Goal: Register for event/course

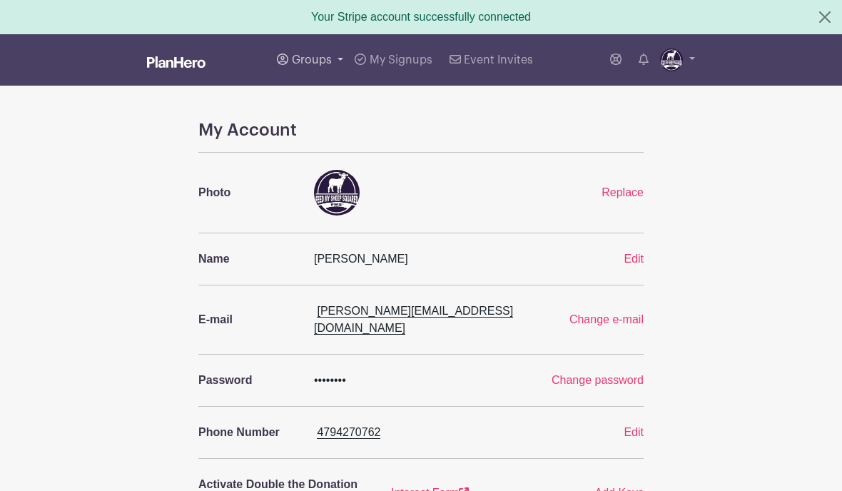
click at [317, 62] on span "Groups" at bounding box center [312, 59] width 40 height 11
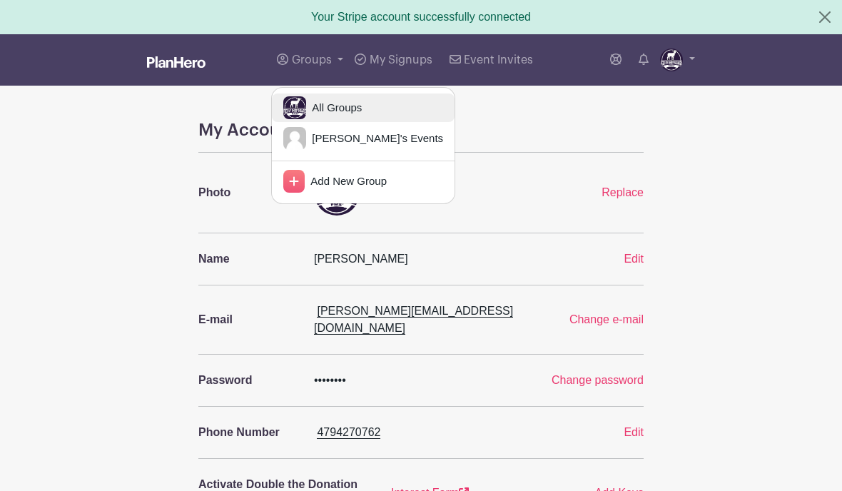
click at [336, 108] on span "All Groups" at bounding box center [334, 108] width 56 height 16
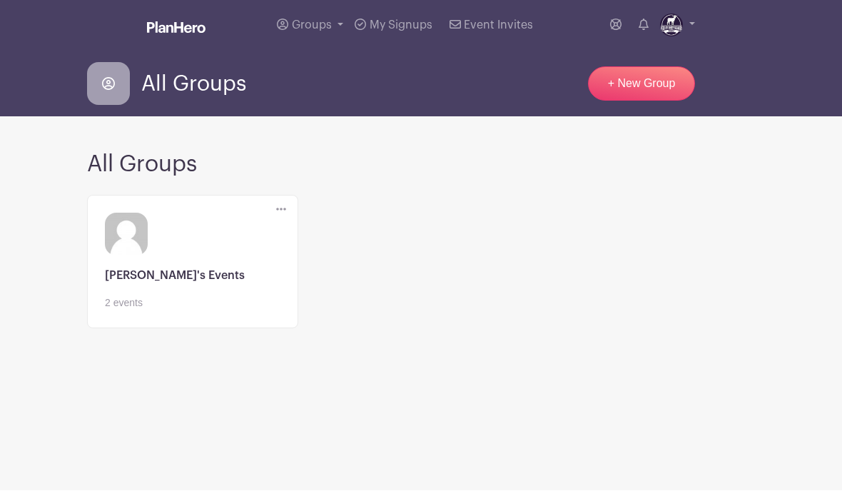
click at [149, 311] on link at bounding box center [193, 311] width 176 height 0
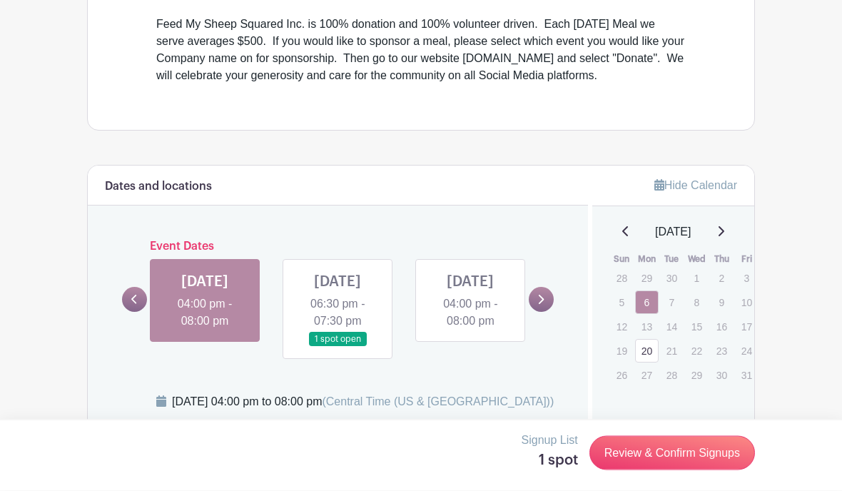
scroll to position [607, 0]
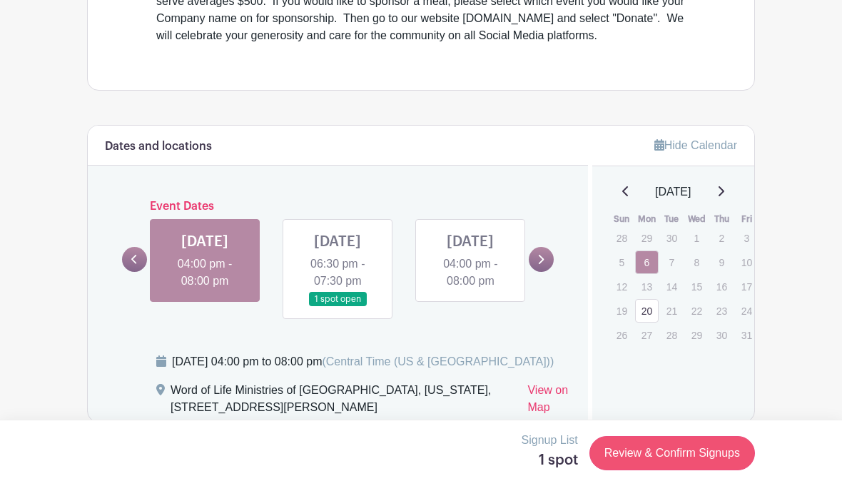
click at [701, 470] on link "Review & Confirm Signups" at bounding box center [672, 453] width 166 height 34
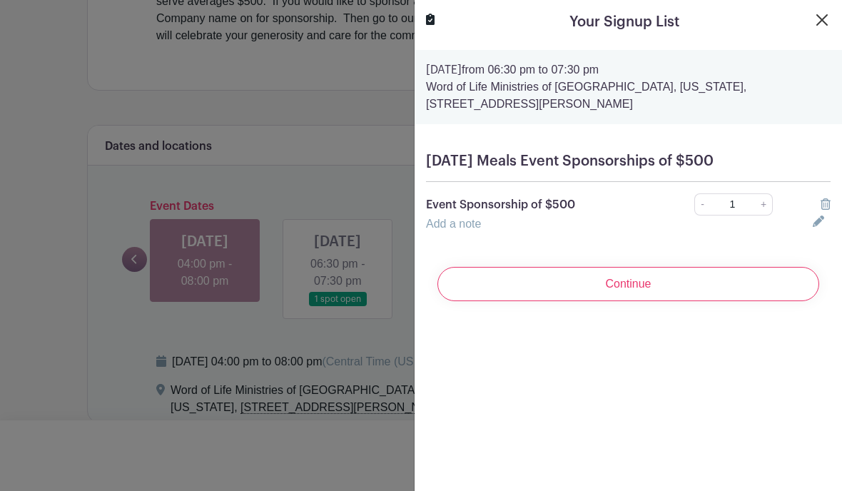
click at [820, 20] on button "Close" at bounding box center [821, 19] width 17 height 17
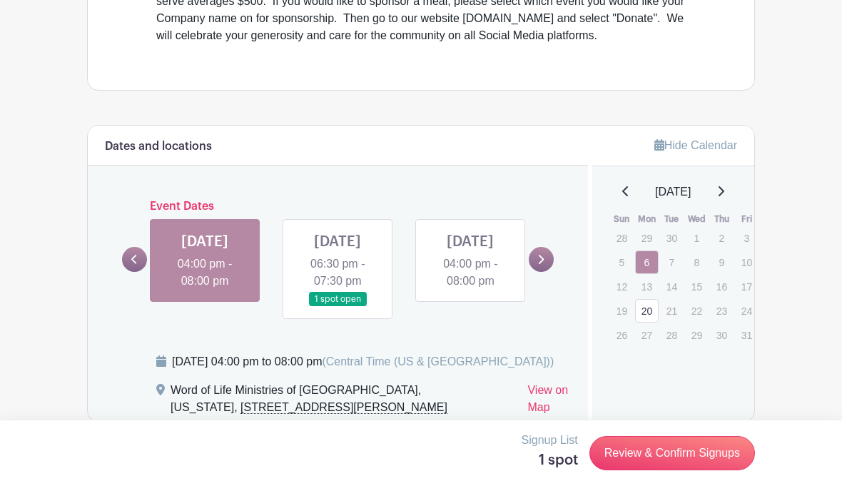
click at [722, 198] on link at bounding box center [720, 191] width 7 height 17
click at [644, 313] on link "17" at bounding box center [647, 311] width 24 height 24
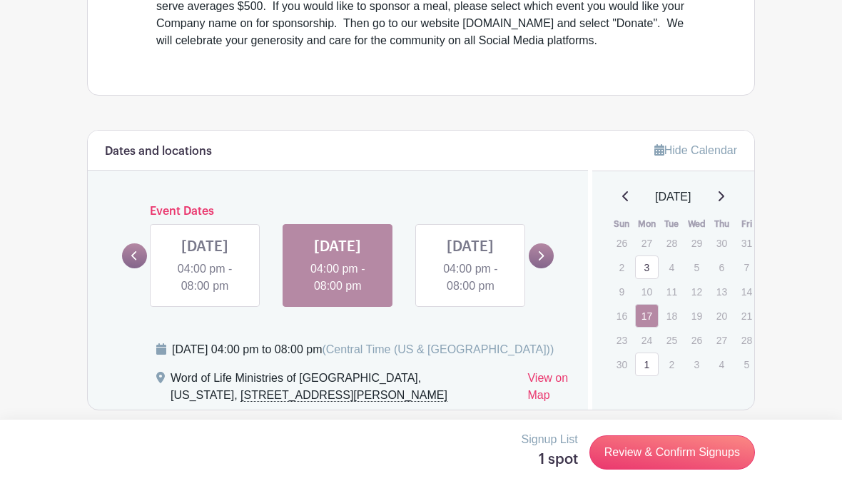
scroll to position [589, 0]
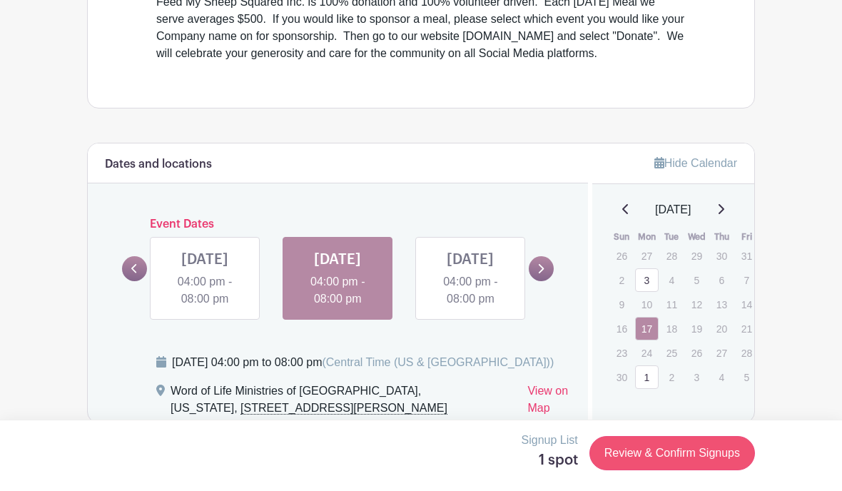
click at [656, 470] on link "Review & Confirm Signups" at bounding box center [672, 453] width 166 height 34
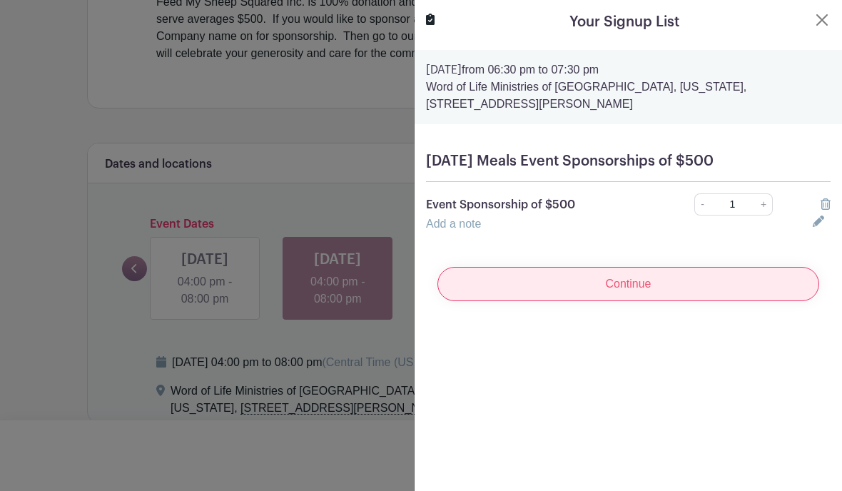
click at [692, 278] on input "Continue" at bounding box center [628, 284] width 382 height 34
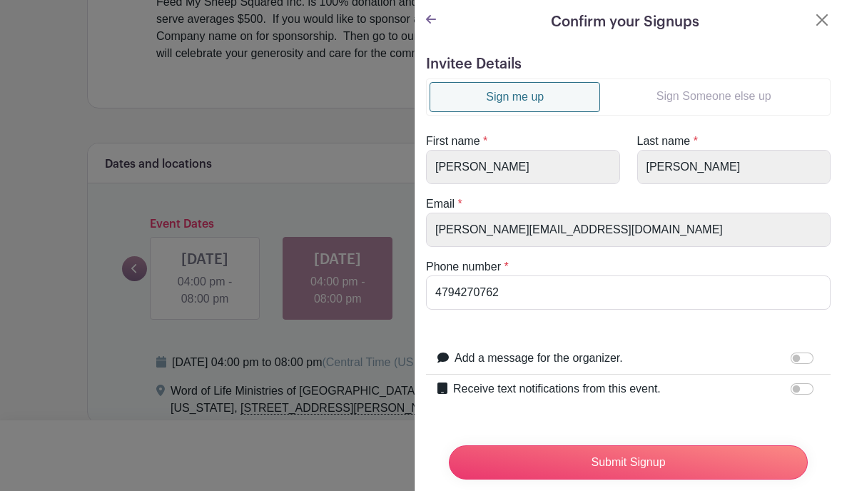
click at [748, 100] on link "Sign Someone else up" at bounding box center [713, 96] width 227 height 29
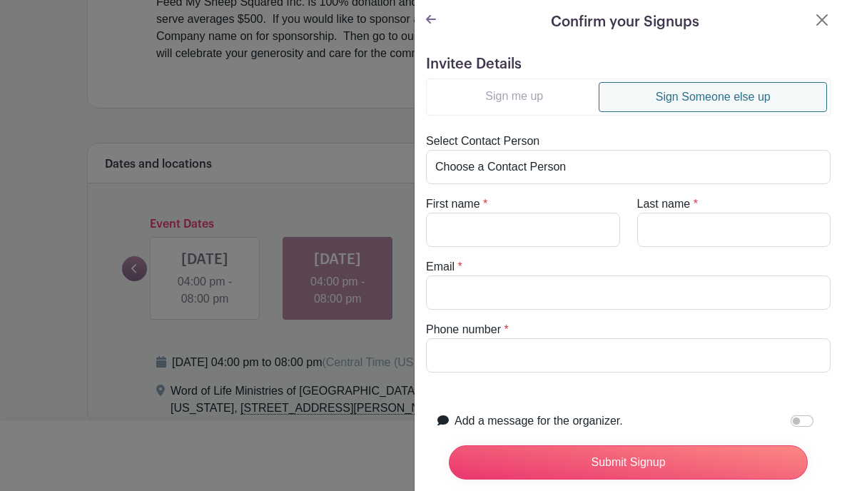
scroll to position [0, 0]
click at [345, 288] on div at bounding box center [421, 245] width 842 height 491
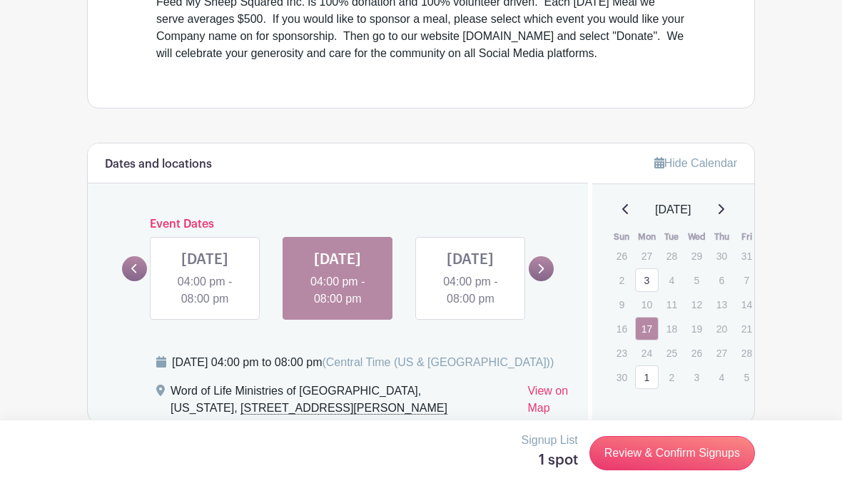
scroll to position [649, 0]
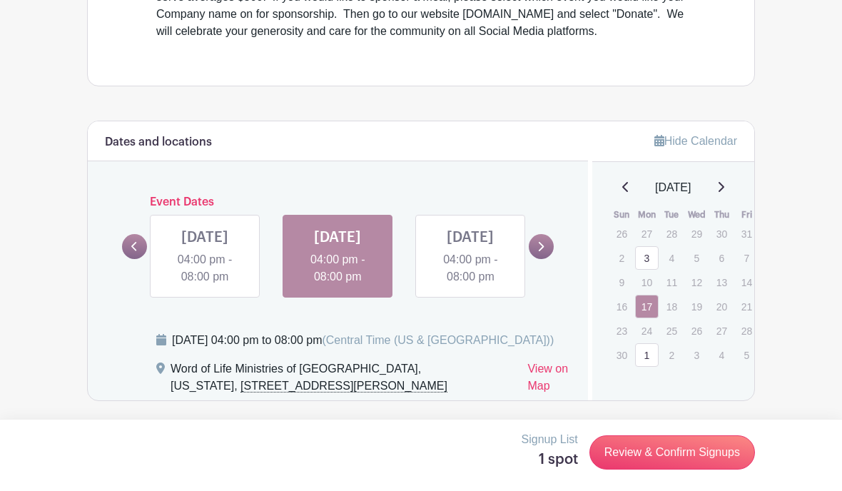
click at [337, 286] on link at bounding box center [337, 286] width 0 height 0
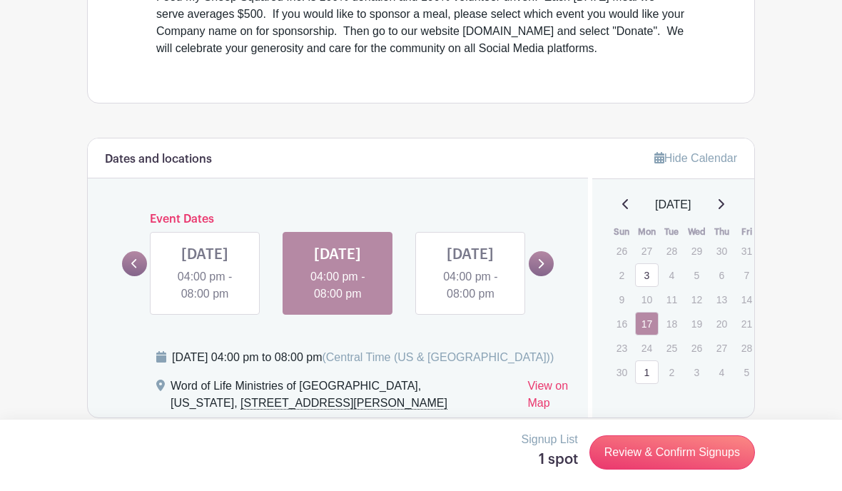
scroll to position [589, 0]
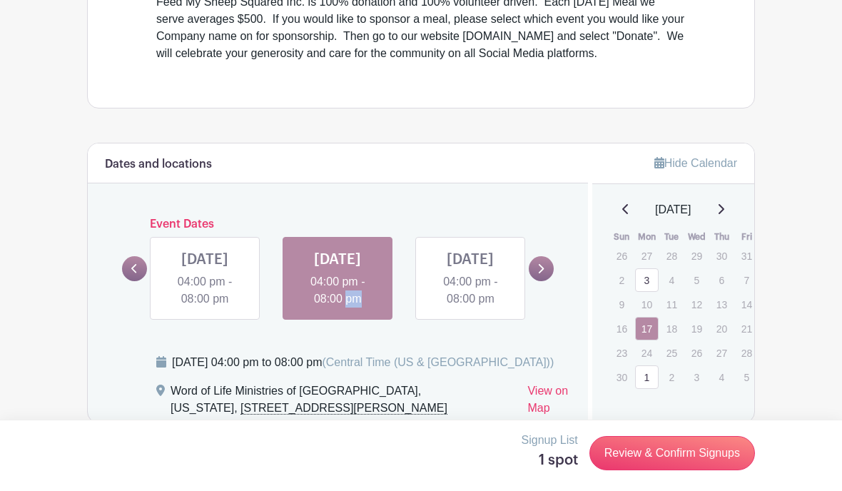
click at [337, 308] on link at bounding box center [337, 308] width 0 height 0
click at [668, 470] on link "Review & Confirm Signups" at bounding box center [672, 453] width 166 height 34
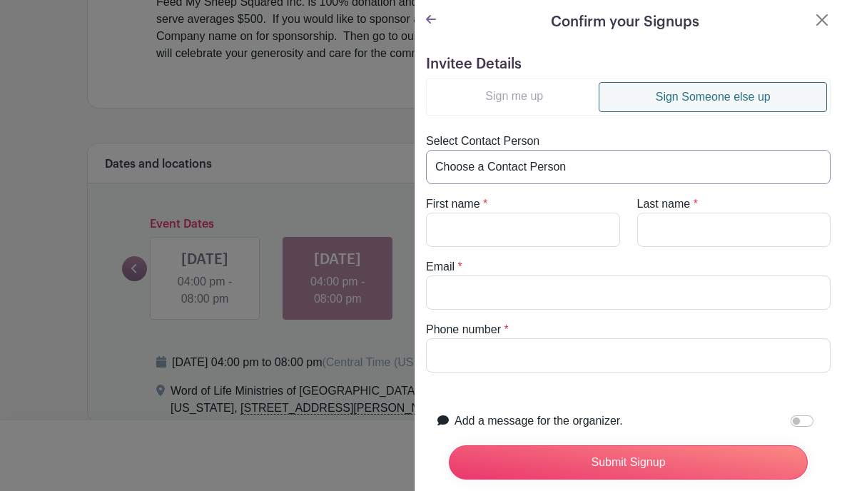
click at [558, 162] on select "Choose a Contact Person [PERSON_NAME] ([PERSON_NAME][EMAIL_ADDRESS][DOMAIN_NAME…" at bounding box center [628, 167] width 405 height 34
click at [475, 166] on select "Choose a Contact Person [PERSON_NAME] ([PERSON_NAME][EMAIL_ADDRESS][DOMAIN_NAME…" at bounding box center [628, 167] width 405 height 34
click at [460, 172] on select "Choose a Contact Person [PERSON_NAME] ([PERSON_NAME][EMAIL_ADDRESS][DOMAIN_NAME…" at bounding box center [628, 167] width 405 height 34
select select "[PERSON_NAME][EMAIL_ADDRESS][DOMAIN_NAME]"
type input "[PERSON_NAME]"
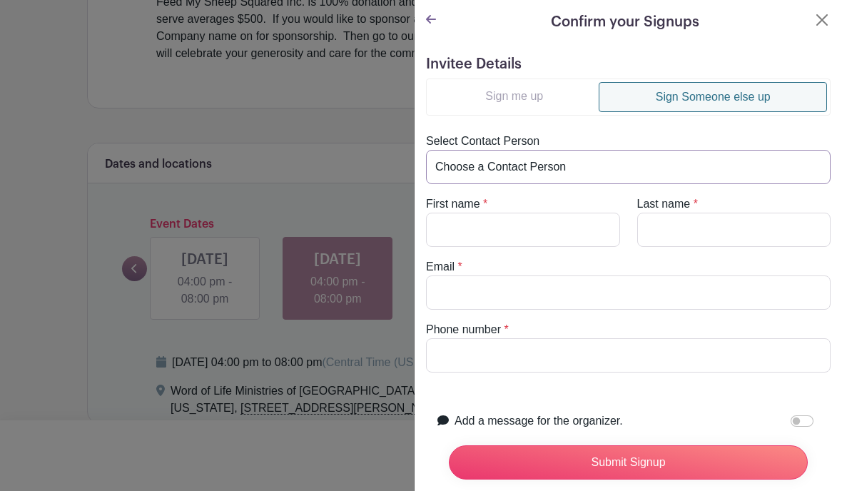
type input "[PERSON_NAME]"
type input "[PERSON_NAME][EMAIL_ADDRESS][DOMAIN_NAME]"
type input "4799577953"
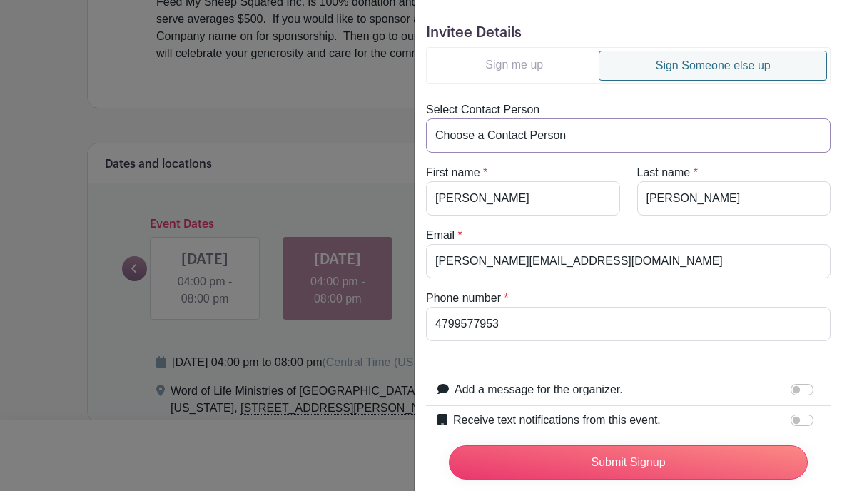
scroll to position [31, 0]
click at [755, 132] on select "Choose a Contact Person [PERSON_NAME] ([PERSON_NAME][EMAIL_ADDRESS][DOMAIN_NAME…" at bounding box center [628, 136] width 405 height 34
click at [512, 135] on select "Choose a Contact Person [PERSON_NAME] ([PERSON_NAME][EMAIL_ADDRESS][DOMAIN_NAME…" at bounding box center [628, 136] width 405 height 34
click at [512, 72] on link "Sign me up" at bounding box center [514, 65] width 169 height 29
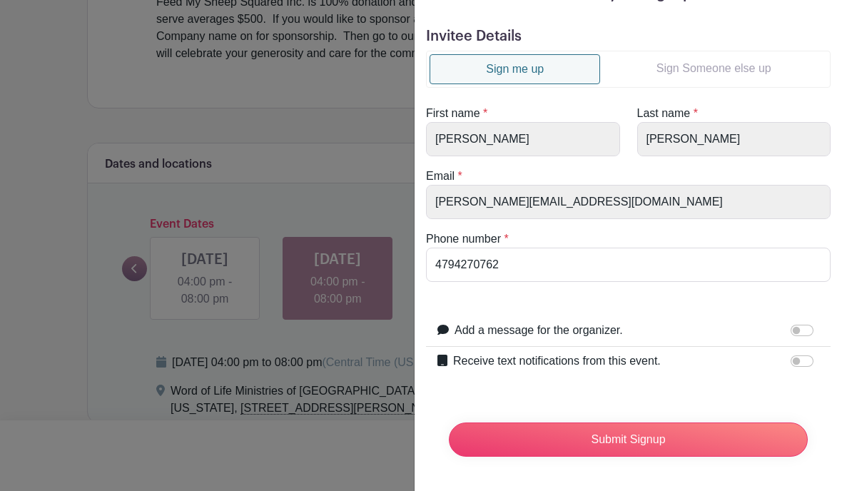
scroll to position [0, 0]
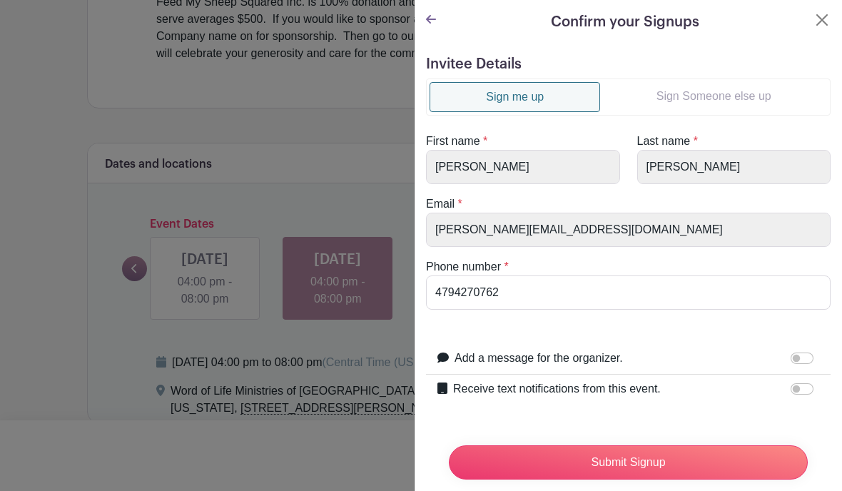
click at [514, 75] on form "Invitee Details Sign me up Sign Someone else up First name * [PERSON_NAME] Last…" at bounding box center [628, 276] width 405 height 440
click at [724, 96] on link "Sign Someone else up" at bounding box center [713, 96] width 227 height 29
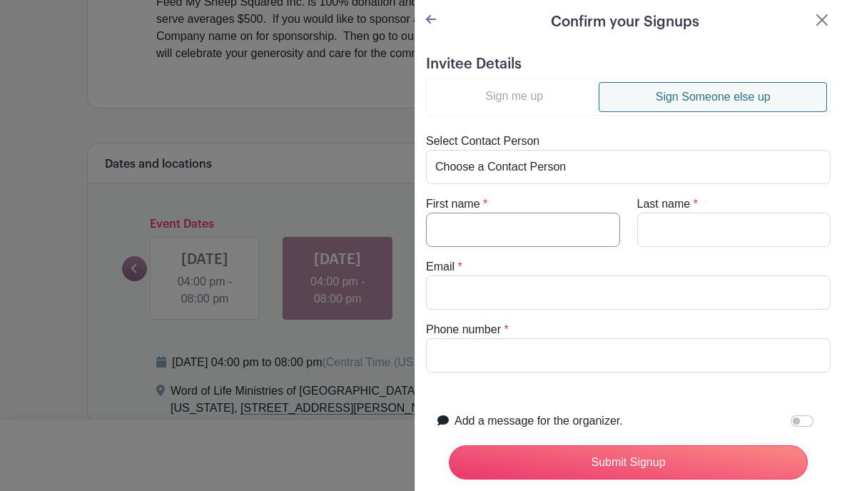
click at [535, 234] on input "First name" at bounding box center [523, 230] width 194 height 34
type input "Onyx"
type input "Bar"
click at [826, 12] on button "Close" at bounding box center [821, 19] width 17 height 17
